Goal: Task Accomplishment & Management: Manage account settings

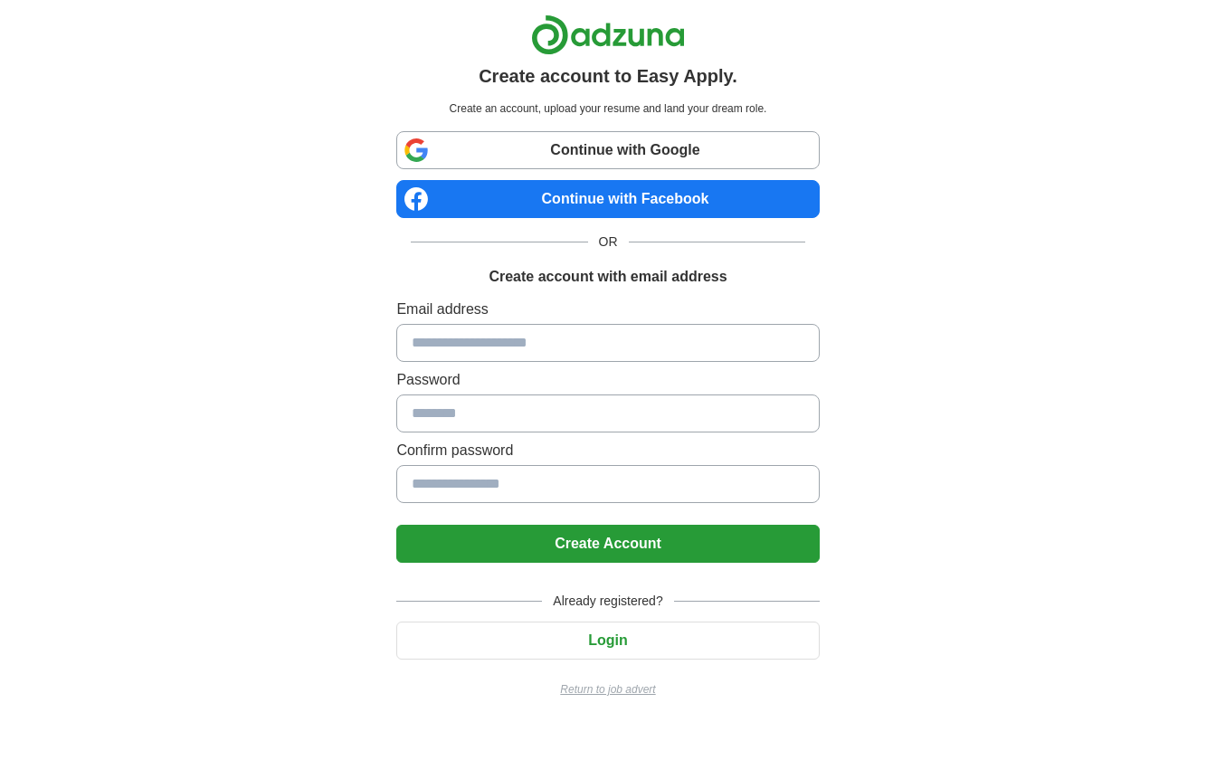
click at [456, 340] on input at bounding box center [607, 343] width 422 height 38
click at [480, 350] on input at bounding box center [607, 343] width 422 height 38
click at [447, 347] on input at bounding box center [607, 343] width 422 height 38
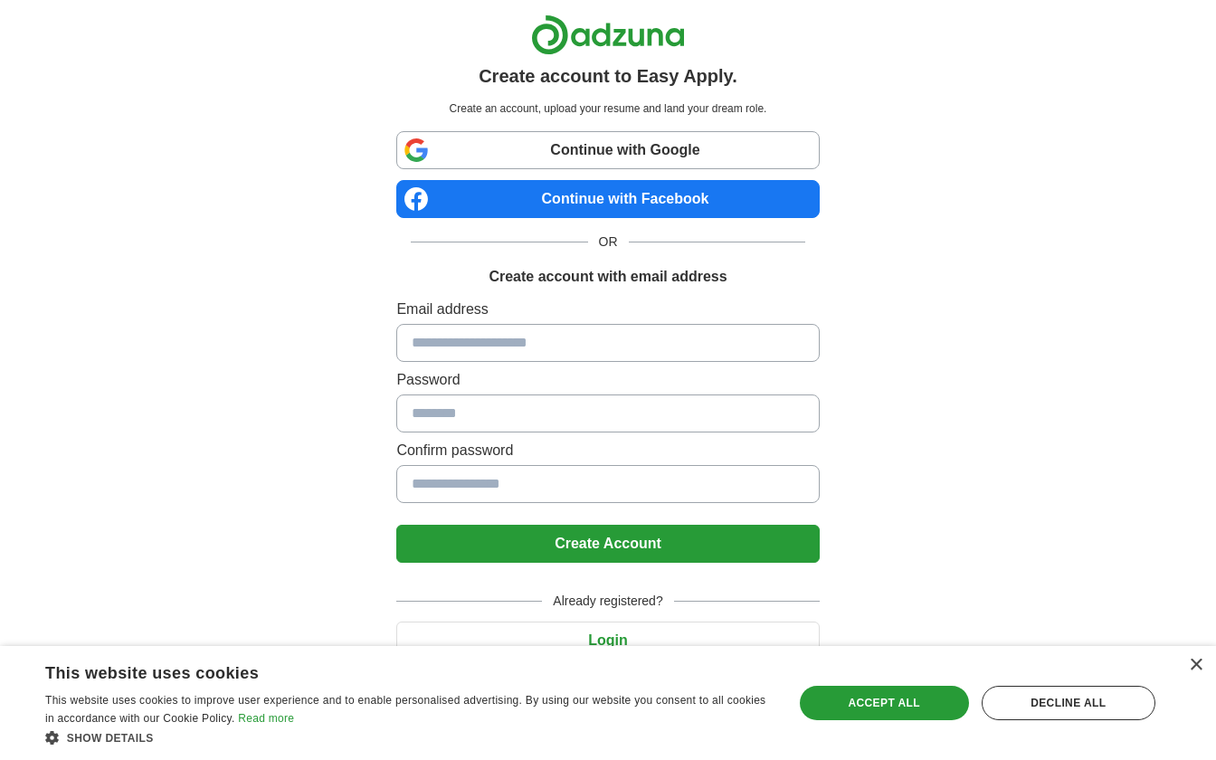
click at [612, 155] on link "Continue with Google" at bounding box center [607, 150] width 422 height 38
